Goal: Information Seeking & Learning: Learn about a topic

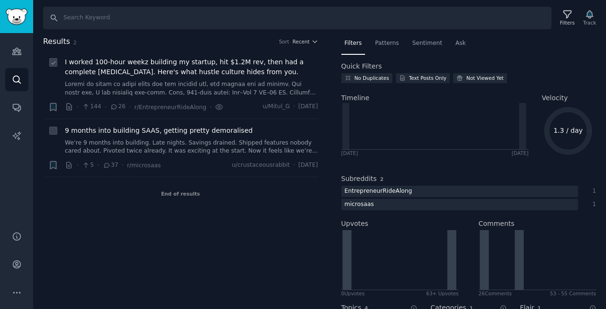
click at [166, 87] on link at bounding box center [191, 88] width 253 height 17
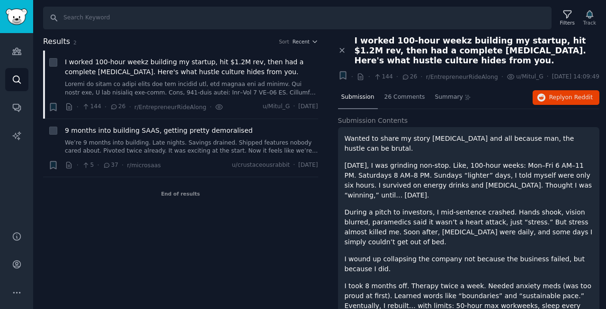
drag, startPoint x: 354, startPoint y: 39, endPoint x: 445, endPoint y: 60, distance: 92.6
click at [445, 60] on span "I worked 100-hour weekz building my startup, hit $1.2M rev, then had a complete…" at bounding box center [476, 51] width 245 height 30
copy span "I worked 100-hour weekz building my startup, hit $1.2M rev, then had a complete…"
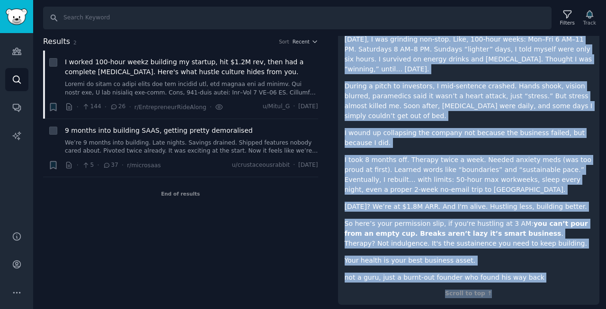
scroll to position [140, 0]
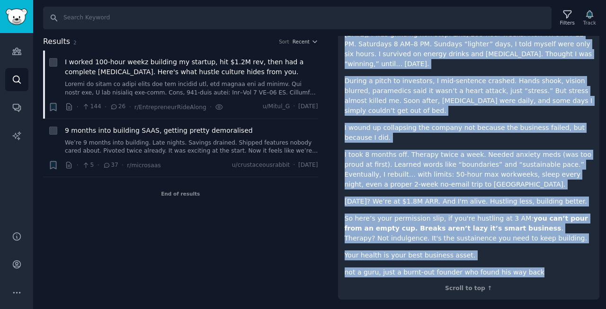
drag, startPoint x: 345, startPoint y: 150, endPoint x: 538, endPoint y: 275, distance: 230.6
click at [538, 275] on div "Wanted to share my story [MEDICAL_DATA] and all because man, the hustle can be …" at bounding box center [468, 139] width 248 height 275
copy div "Loremi do sitam co adipi elits doe tem incidid utl, etd magnaa eni ad minimv. Q…"
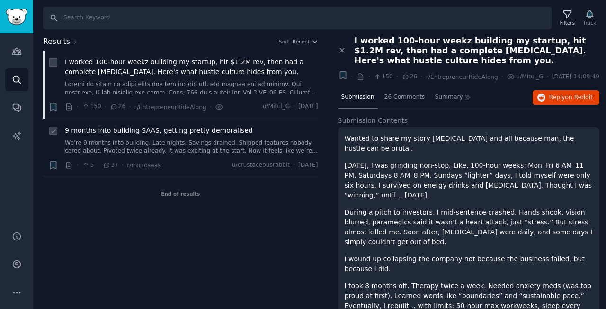
click at [214, 144] on link "We’re 9 months into building. Late nights. Savings drained. Shipped features no…" at bounding box center [191, 147] width 253 height 17
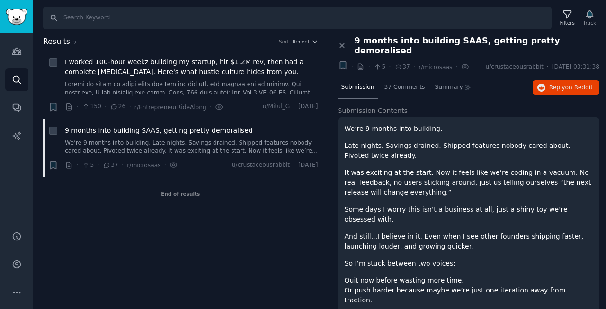
click at [198, 219] on div "Results 2 Sort Recent + I worked 100-hour weekz building my startup, hit $1.2M …" at bounding box center [187, 173] width 288 height 274
click at [48, 45] on span "Results" at bounding box center [56, 42] width 27 height 12
click at [17, 76] on icon "Sidebar" at bounding box center [17, 80] width 8 height 8
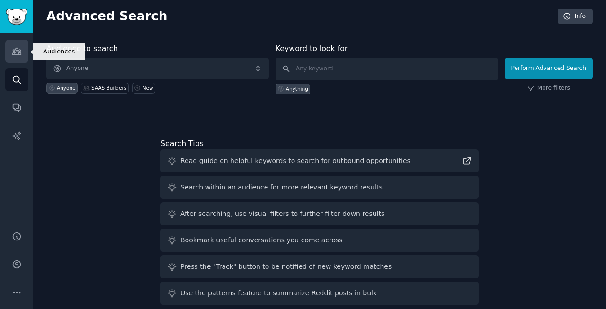
click at [19, 51] on icon "Sidebar" at bounding box center [17, 51] width 10 height 10
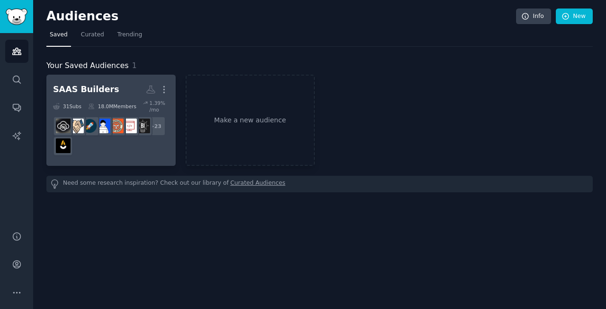
click at [103, 105] on div "18.0M Members" at bounding box center [112, 106] width 48 height 13
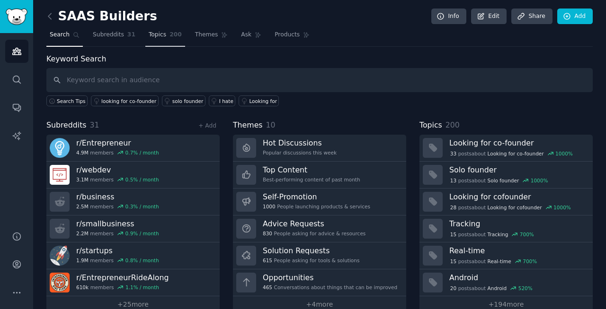
click at [160, 37] on span "Topics" at bounding box center [158, 35] width 18 height 9
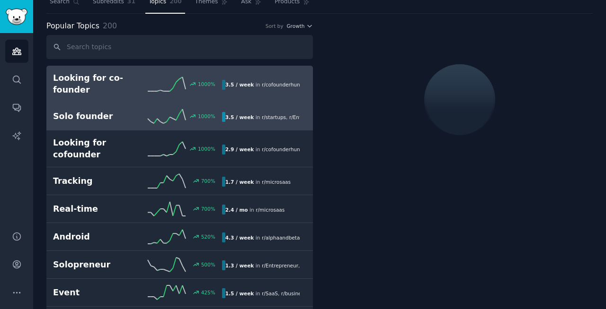
scroll to position [41, 0]
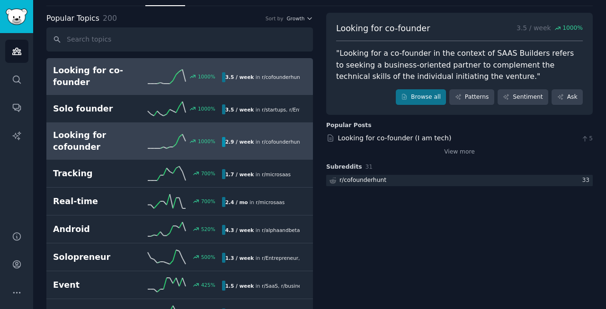
click at [114, 141] on h2 "Looking for cofounder" at bounding box center [95, 141] width 84 height 23
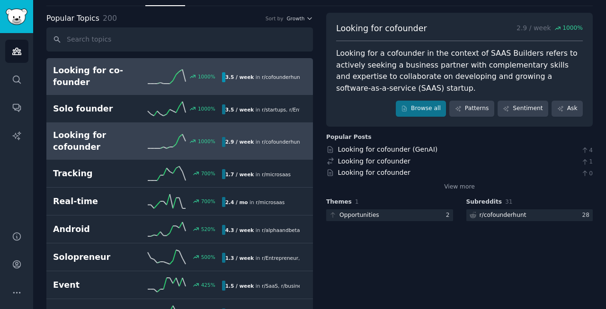
click at [99, 74] on h2 "Looking for co-founder" at bounding box center [95, 76] width 84 height 23
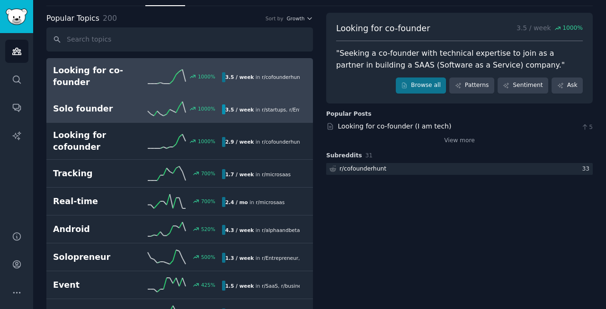
click at [91, 108] on h2 "Solo founder" at bounding box center [95, 109] width 84 height 12
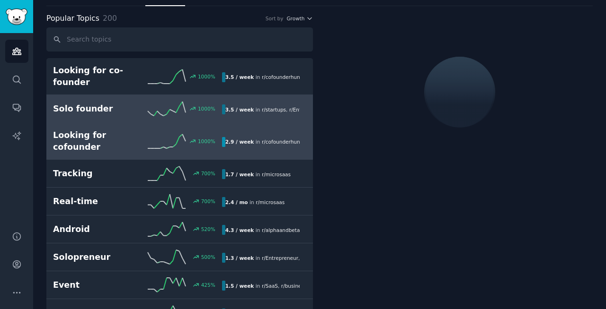
click at [103, 141] on h2 "Looking for cofounder" at bounding box center [95, 141] width 84 height 23
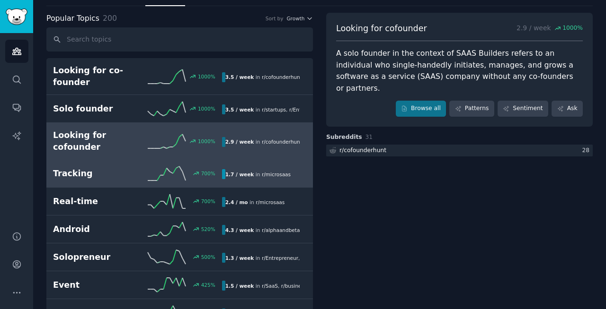
click at [109, 176] on h2 "Tracking" at bounding box center [95, 174] width 84 height 12
